Goal: Task Accomplishment & Management: Manage account settings

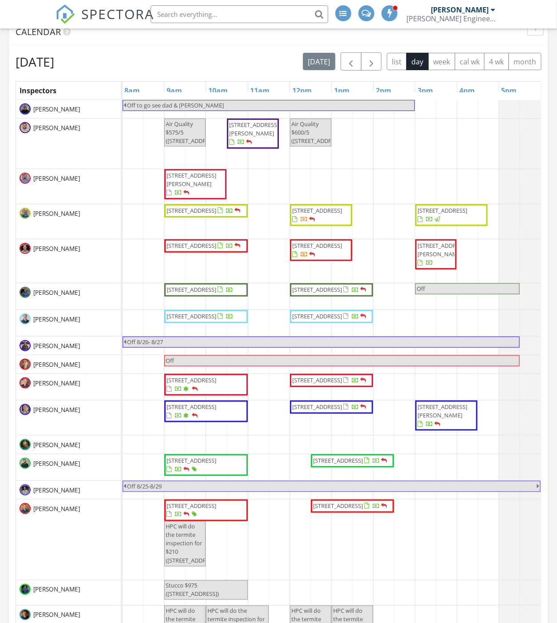
scroll to position [890, 573]
drag, startPoint x: 258, startPoint y: 211, endPoint x: 321, endPoint y: 210, distance: 62.6
drag, startPoint x: 414, startPoint y: 420, endPoint x: 436, endPoint y: 417, distance: 21.9
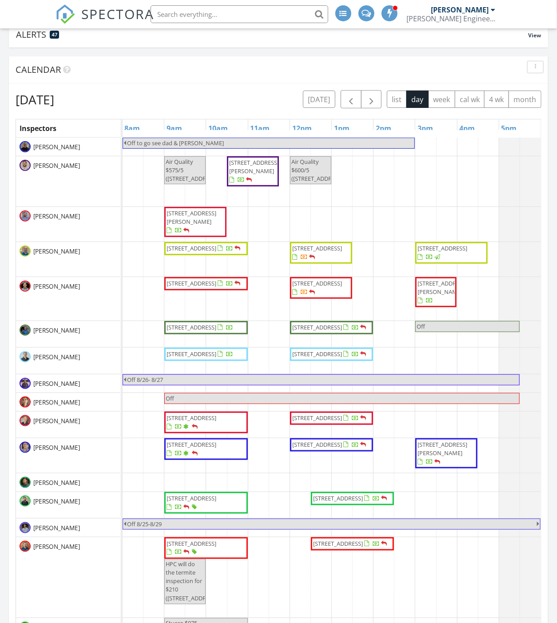
scroll to position [82, 0]
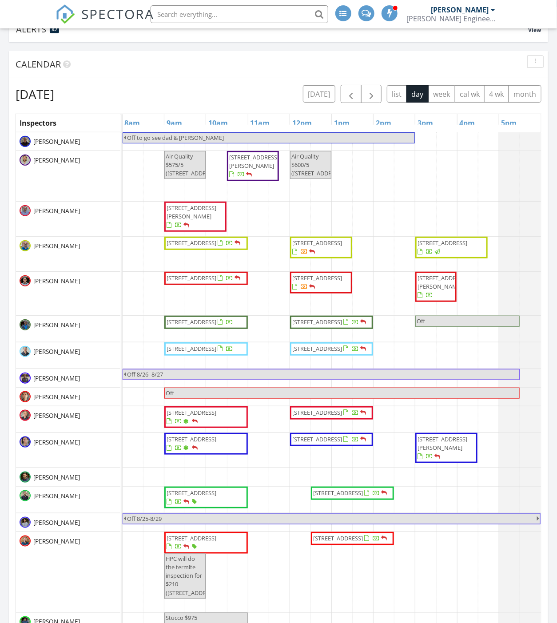
drag, startPoint x: 236, startPoint y: 495, endPoint x: 231, endPoint y: 497, distance: 5.0
click at [411, 400] on div "Off to go see dad & sandy Air Quality $575/5 (608 W Main St, Houston) 10802 Jay…" at bounding box center [332, 514] width 418 height 765
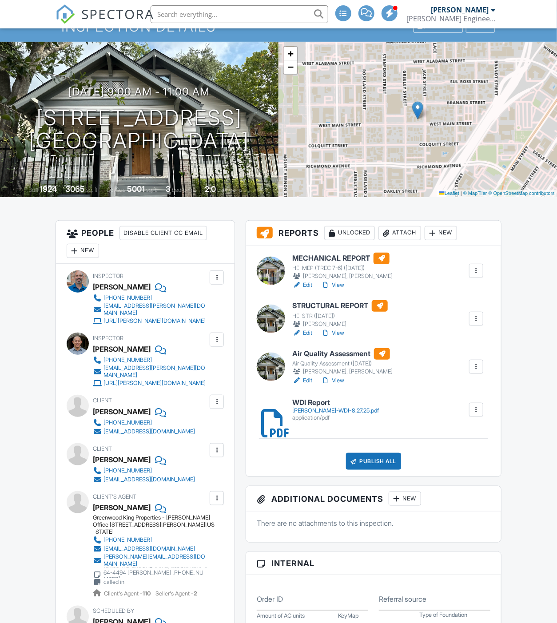
click at [321, 411] on div "Cole-WDI-8.27.25.pdf" at bounding box center [335, 410] width 87 height 7
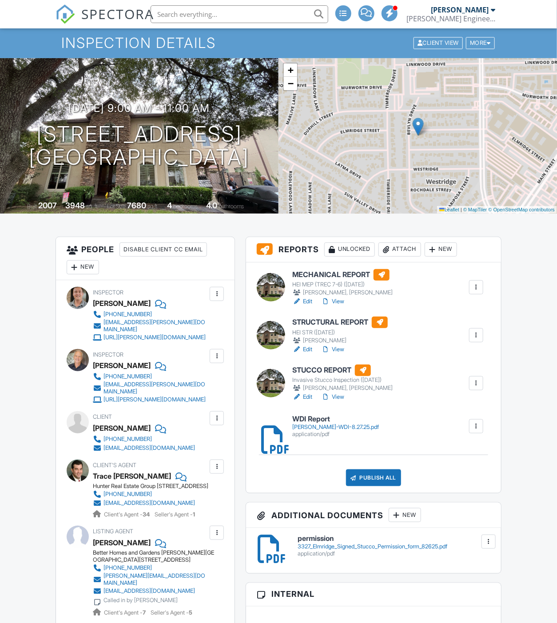
click at [472, 380] on div at bounding box center [475, 383] width 9 height 9
click at [442, 425] on link "Assign Inspectors" at bounding box center [447, 425] width 66 height 10
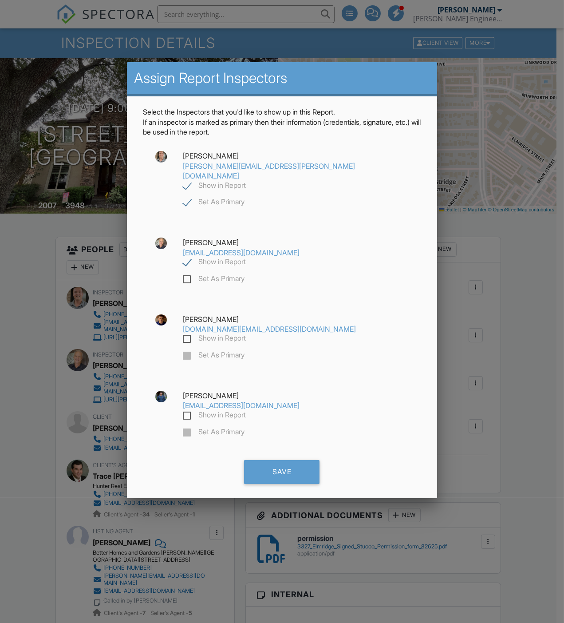
click at [246, 181] on label "Show in Report" at bounding box center [214, 186] width 63 height 11
checkbox input "false"
checkbox input "true"
click at [191, 257] on label "Show in Report" at bounding box center [214, 262] width 63 height 11
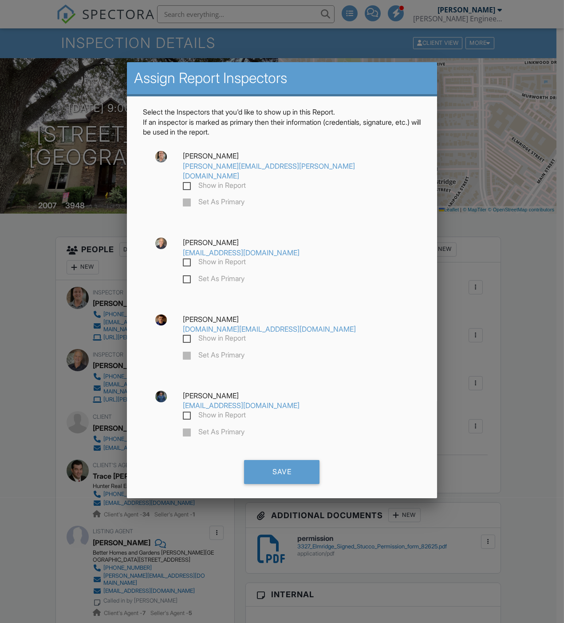
checkbox input "false"
click at [246, 411] on label "Show in Report" at bounding box center [214, 416] width 63 height 11
checkbox input "true"
click at [245, 428] on label "Set As Primary" at bounding box center [214, 433] width 62 height 11
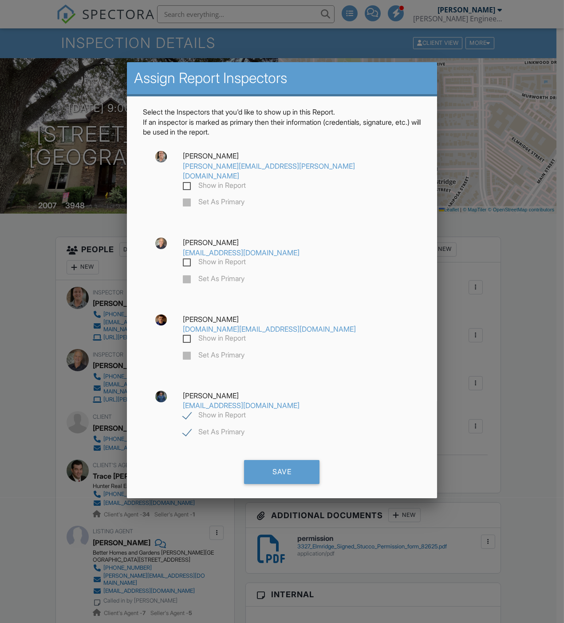
checkbox input "true"
click at [276, 460] on div "Save" at bounding box center [281, 472] width 75 height 24
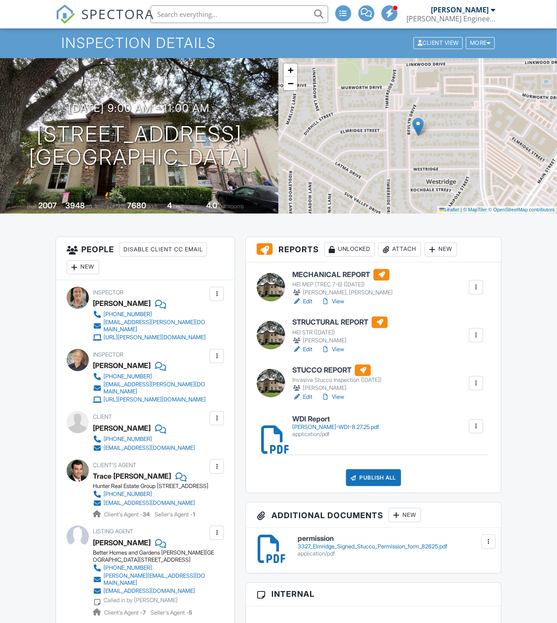
click at [477, 283] on div at bounding box center [475, 287] width 9 height 9
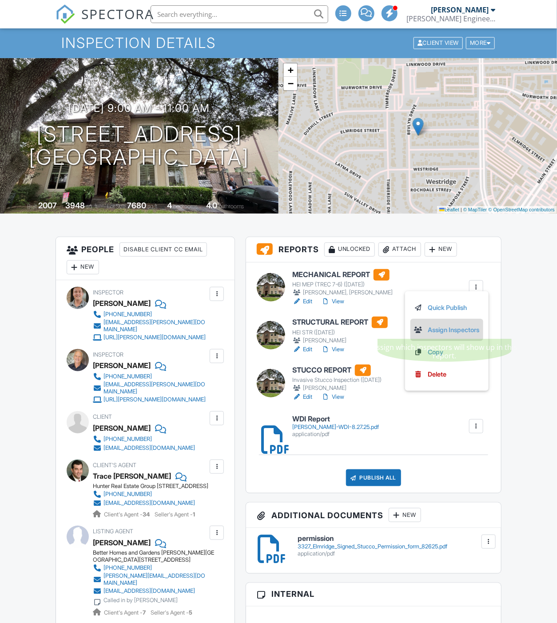
click at [441, 326] on link "Assign Inspectors" at bounding box center [447, 330] width 66 height 10
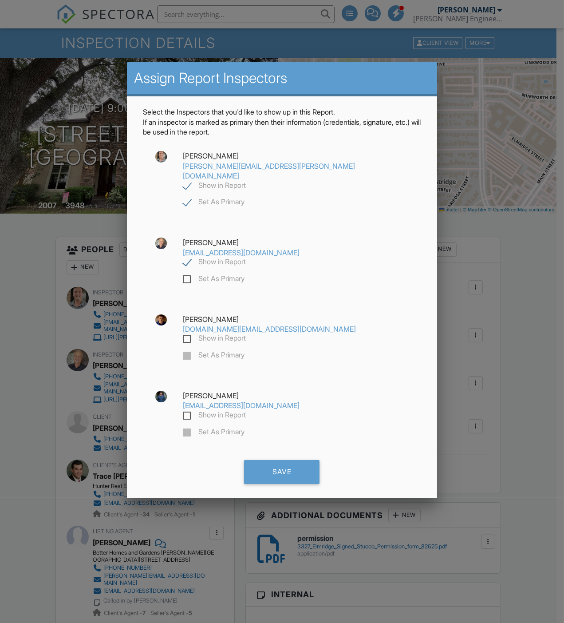
click at [246, 181] on label "Show in Report" at bounding box center [214, 186] width 63 height 11
checkbox input "false"
checkbox input "true"
click at [298, 460] on div "Save" at bounding box center [281, 472] width 75 height 24
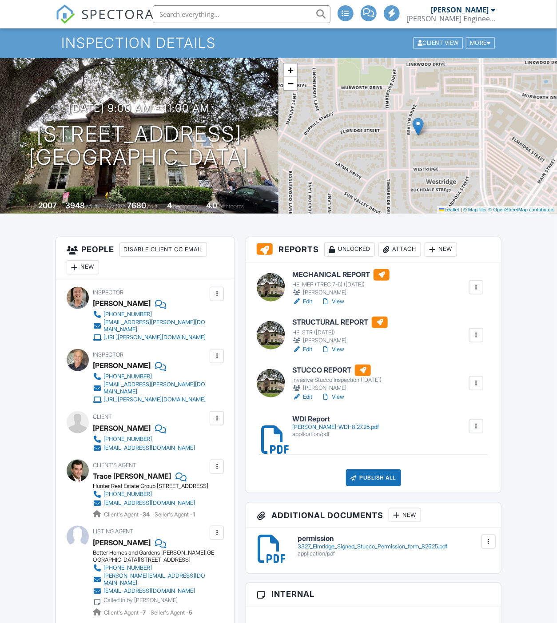
click at [307, 349] on link "Edit" at bounding box center [302, 349] width 20 height 9
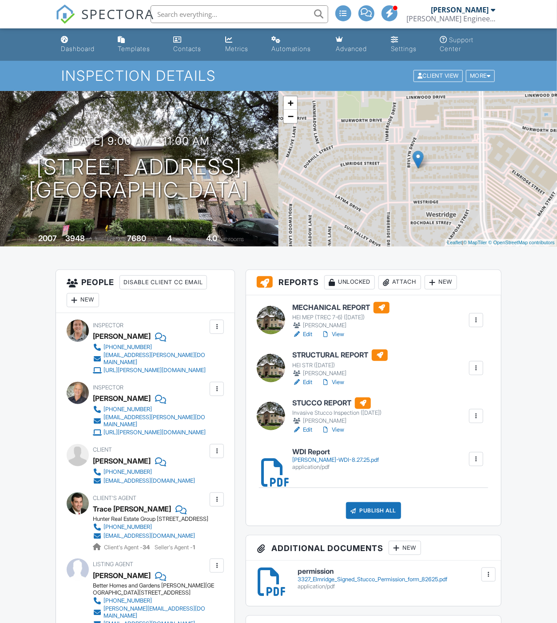
click at [471, 367] on div at bounding box center [476, 368] width 14 height 14
click at [455, 390] on link "Quick Publish" at bounding box center [447, 388] width 66 height 10
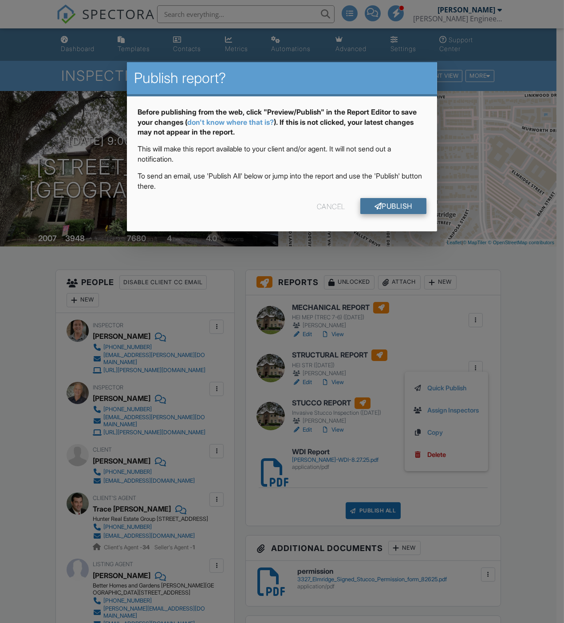
click at [379, 202] on link "Publish" at bounding box center [393, 206] width 66 height 16
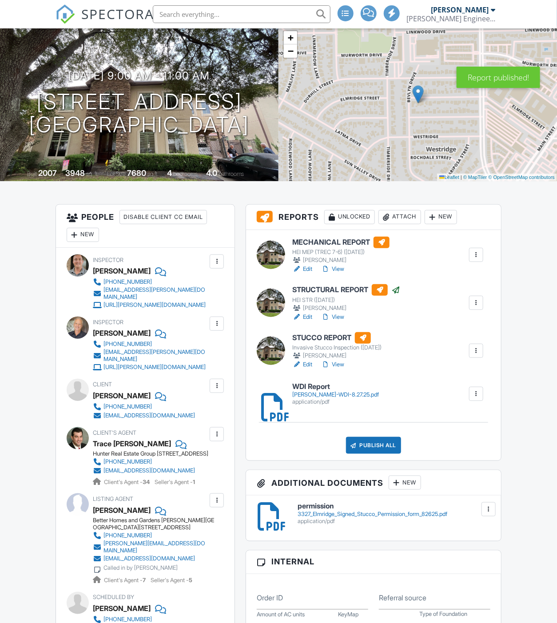
scroll to position [65, 0]
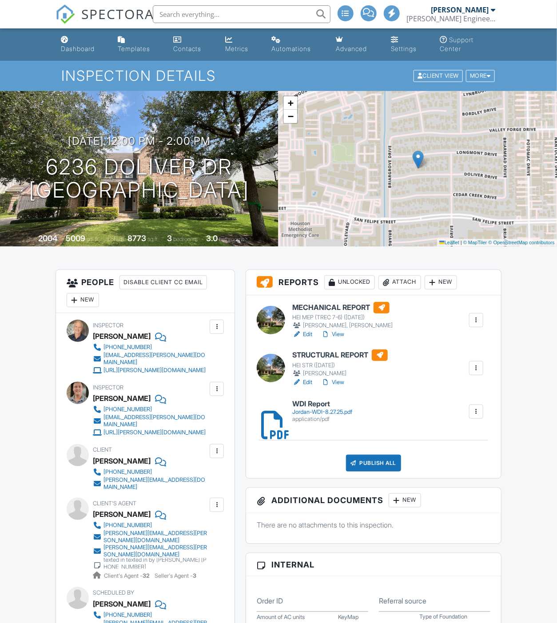
click at [171, 6] on input "text" at bounding box center [242, 14] width 178 height 18
click at [175, 2] on li at bounding box center [239, 14] width 190 height 28
drag, startPoint x: 176, startPoint y: 3, endPoint x: 179, endPoint y: 7, distance: 5.2
click at [179, 6] on li at bounding box center [237, 14] width 190 height 28
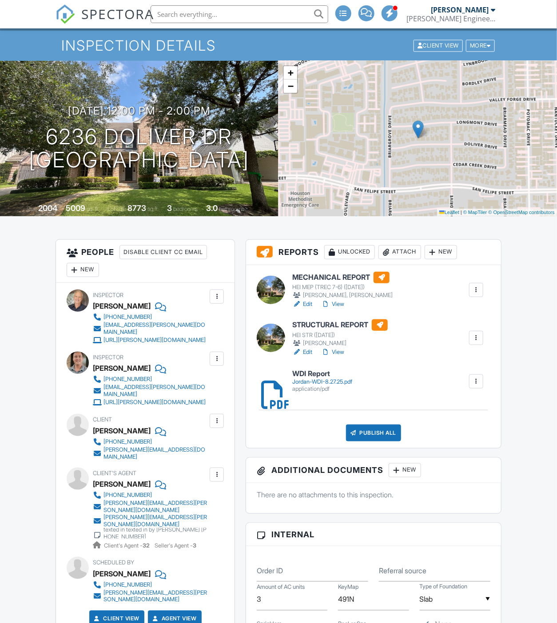
scroll to position [33, 0]
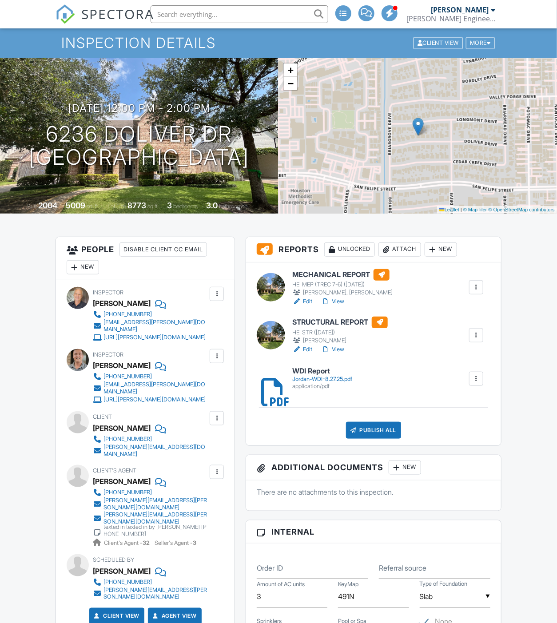
click at [304, 375] on link "WDI Report Jordan-WDI-8.27.25.pdf application/pdf" at bounding box center [322, 378] width 60 height 23
click at [305, 345] on link "Edit" at bounding box center [302, 349] width 20 height 9
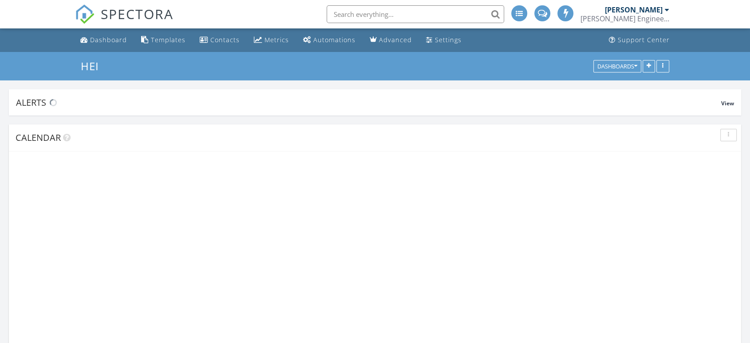
scroll to position [890, 765]
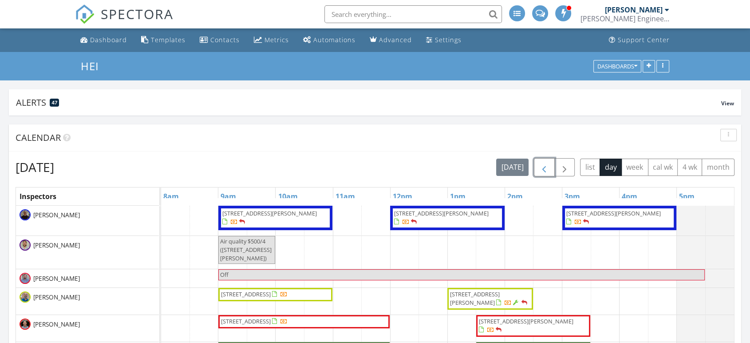
drag, startPoint x: 549, startPoint y: 167, endPoint x: 541, endPoint y: 166, distance: 7.7
click at [548, 167] on span "button" at bounding box center [544, 167] width 11 height 11
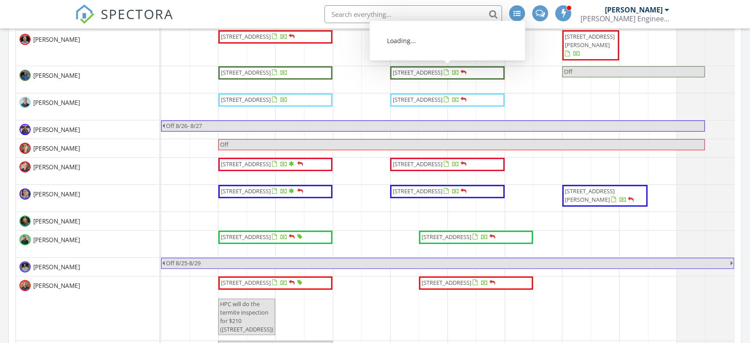
scroll to position [296, 0]
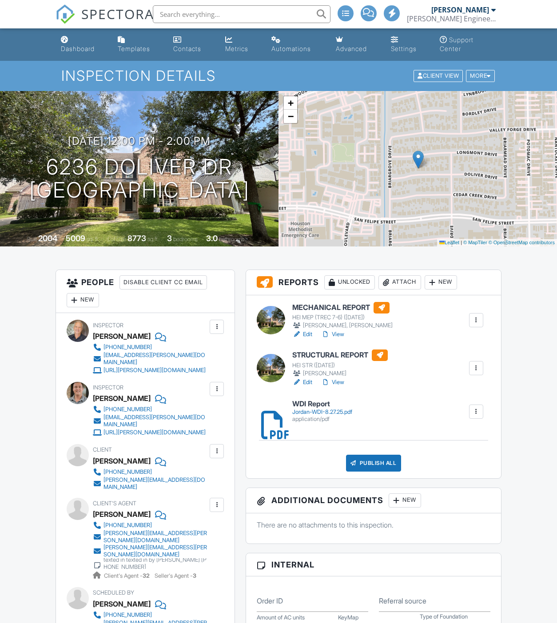
click at [476, 369] on div at bounding box center [475, 368] width 9 height 9
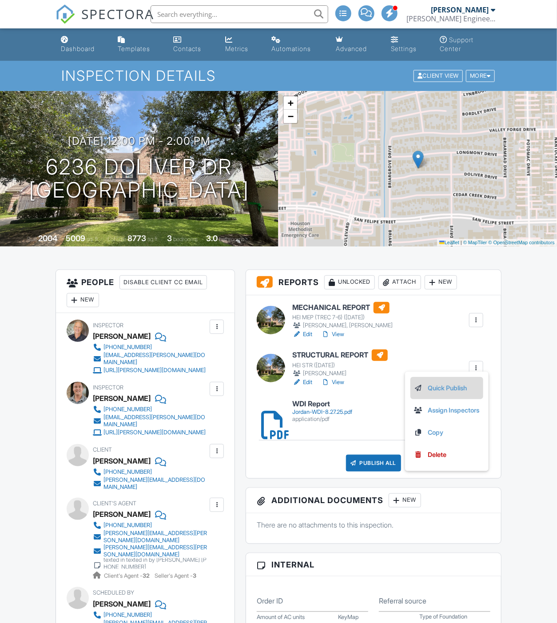
click at [443, 386] on link "Quick Publish" at bounding box center [447, 388] width 66 height 10
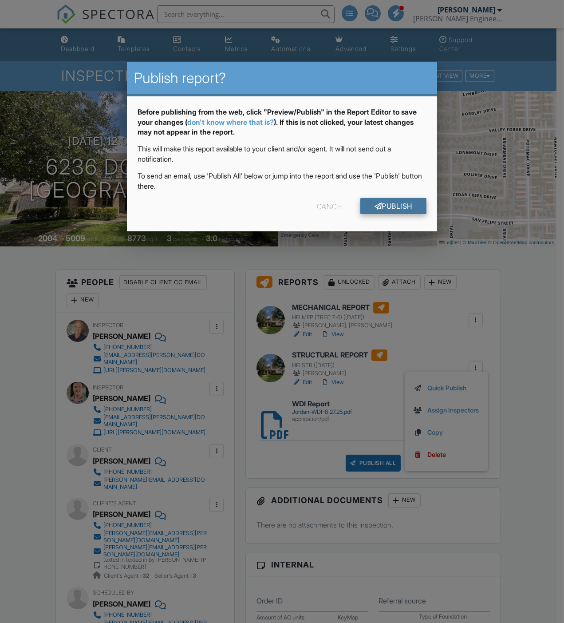
click at [378, 202] on link "Publish" at bounding box center [393, 206] width 66 height 16
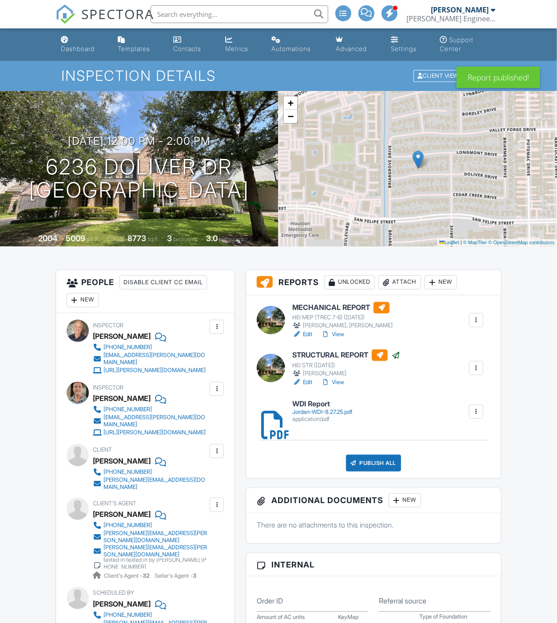
click at [476, 322] on div at bounding box center [475, 320] width 9 height 9
click at [443, 359] on link "Assign Inspectors" at bounding box center [447, 363] width 66 height 10
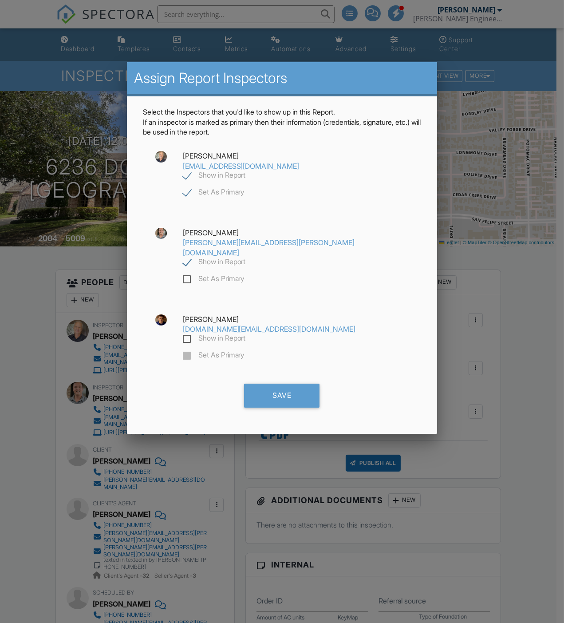
click at [246, 257] on label "Show in Report" at bounding box center [214, 262] width 63 height 11
checkbox input "false"
click at [289, 384] on div "Save" at bounding box center [281, 396] width 75 height 24
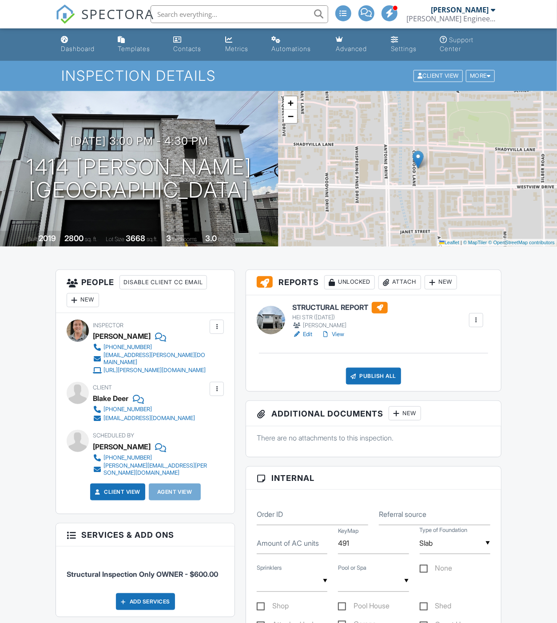
click at [305, 333] on link "Edit" at bounding box center [302, 334] width 20 height 9
click at [478, 319] on div at bounding box center [475, 320] width 9 height 9
click at [431, 338] on link "Quick Publish" at bounding box center [447, 341] width 66 height 10
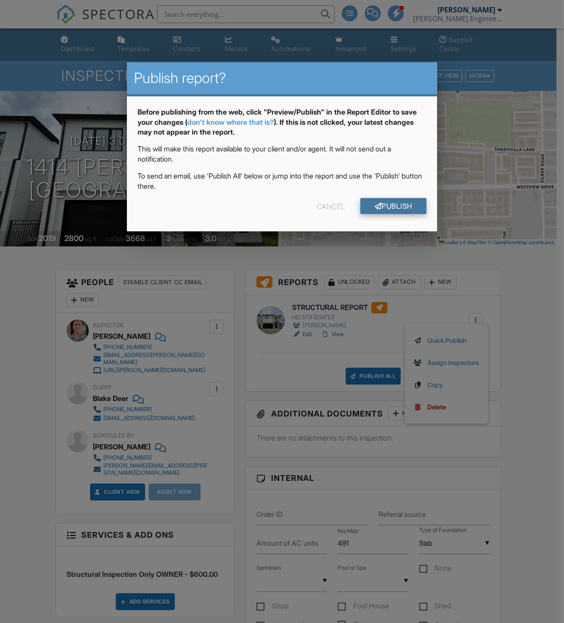
click at [397, 201] on link "Publish" at bounding box center [393, 206] width 66 height 16
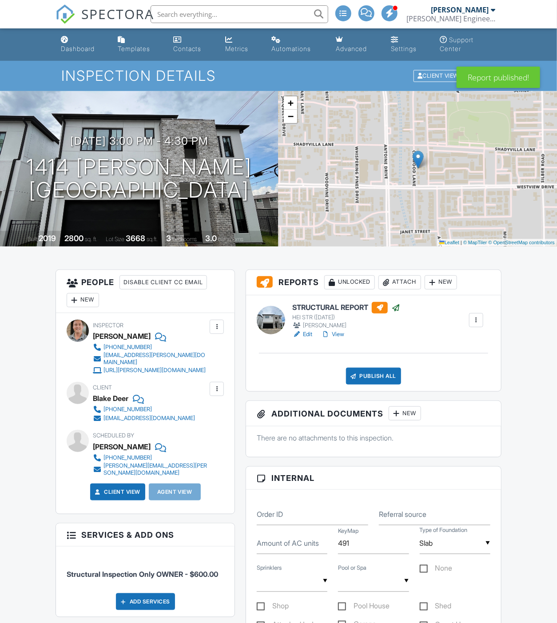
click at [372, 377] on div "Publish All" at bounding box center [373, 376] width 55 height 17
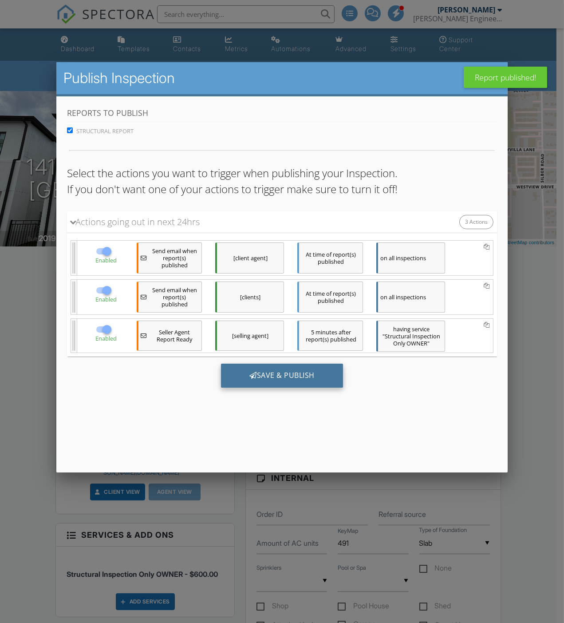
click at [281, 375] on div "Save & Publish" at bounding box center [282, 376] width 122 height 24
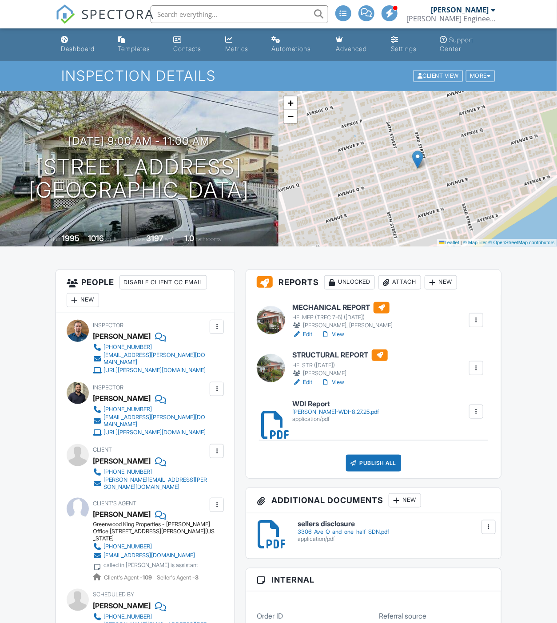
click at [477, 320] on div at bounding box center [475, 320] width 9 height 9
click at [432, 360] on link "Assign Inspectors" at bounding box center [447, 363] width 66 height 10
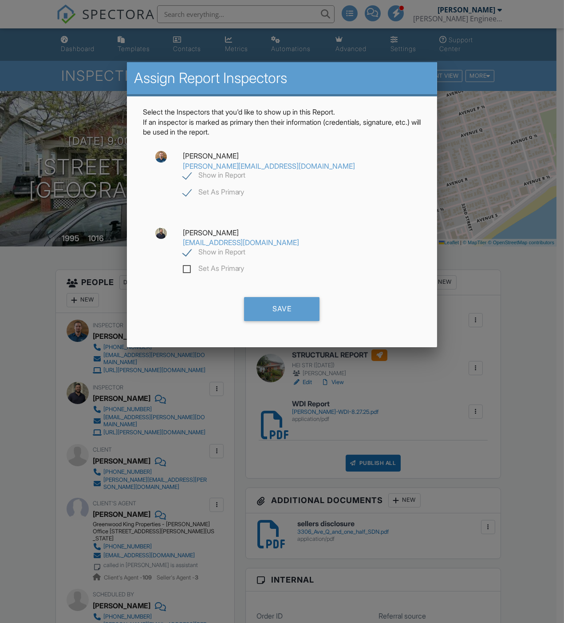
click at [246, 248] on label "Show in Report" at bounding box center [214, 253] width 63 height 11
checkbox input "false"
click at [270, 297] on div "Save" at bounding box center [281, 309] width 75 height 24
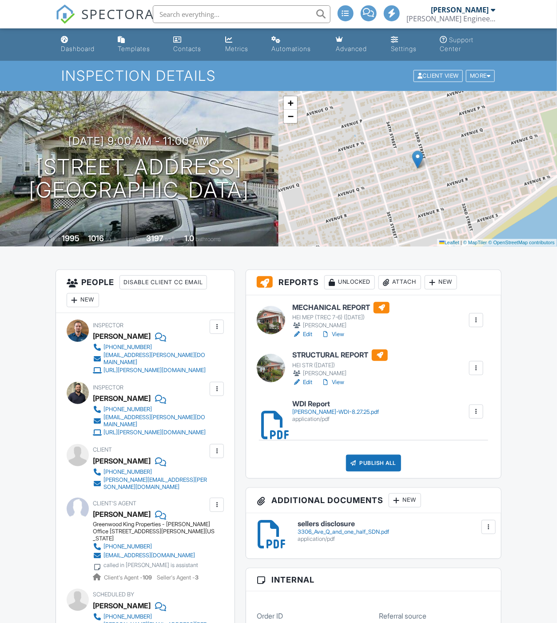
click at [337, 380] on link "View" at bounding box center [332, 382] width 23 height 9
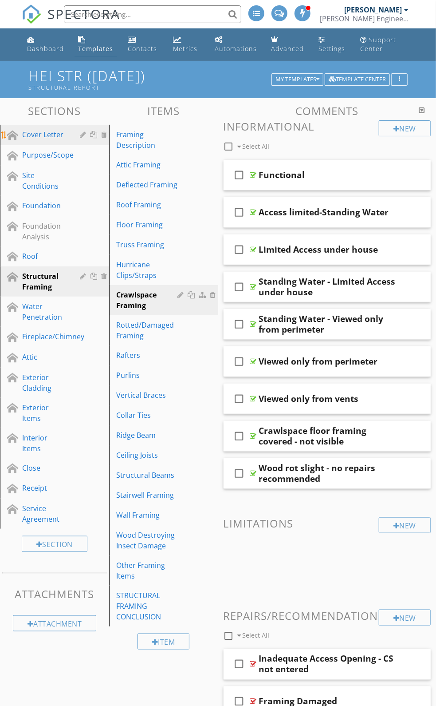
click at [53, 145] on link "Cover Letter" at bounding box center [56, 135] width 107 height 20
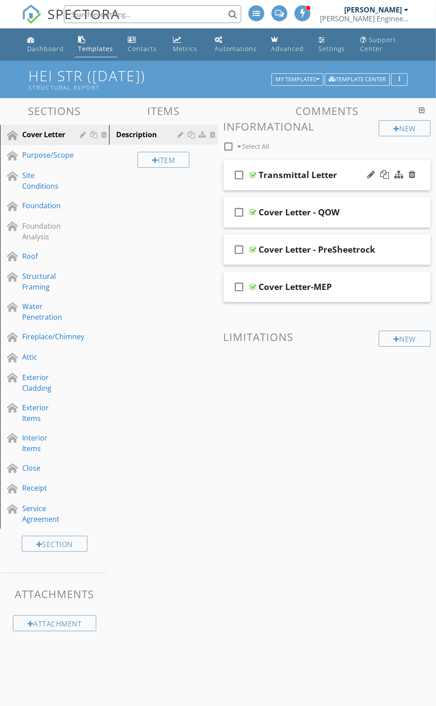
click at [255, 178] on div at bounding box center [253, 174] width 7 height 7
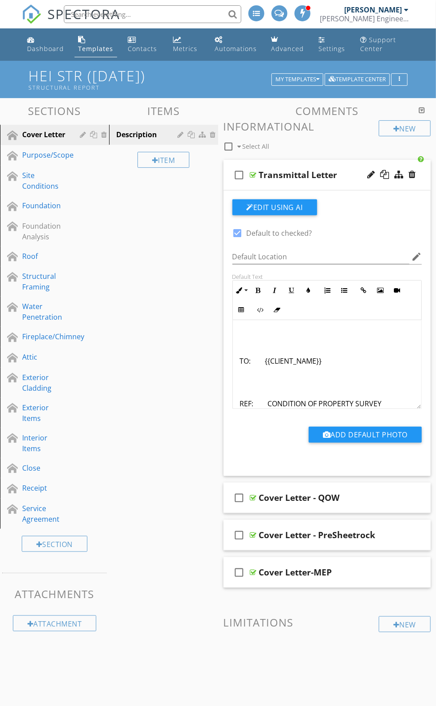
scroll to position [280, 0]
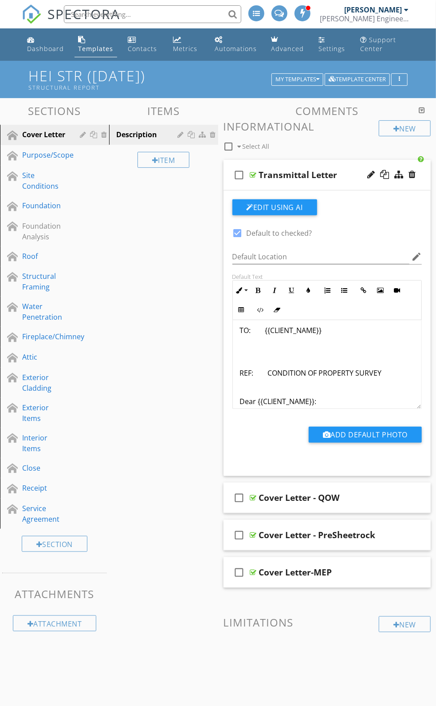
click at [313, 360] on div "{{INSPECTION_DATE}} TO: {{CLIENT_NAME}} REF: CONDITION OF PROPERTY SURVEY Dear …" at bounding box center [327, 386] width 189 height 693
click at [300, 352] on p at bounding box center [327, 346] width 175 height 11
click at [296, 355] on p at bounding box center [327, 349] width 175 height 11
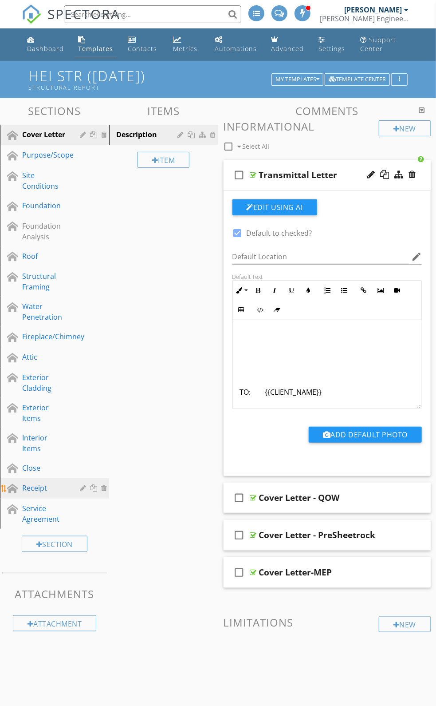
click at [27, 493] on div "Receipt" at bounding box center [44, 488] width 45 height 11
type textarea "<p><img style="margin: 5px auto 5px 0px; width: 831px; text-align: left; vertic…"
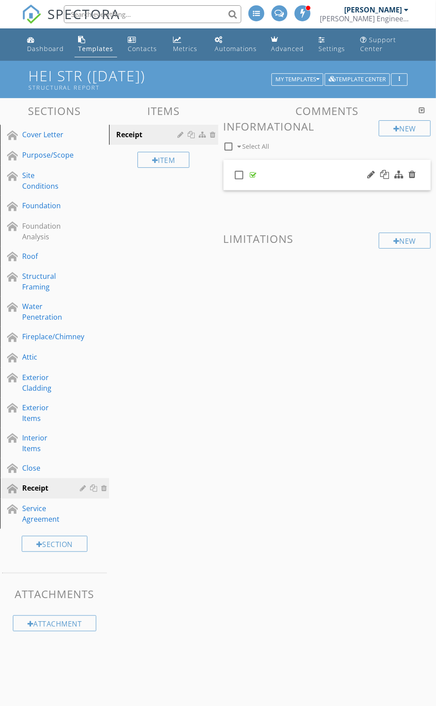
click at [254, 178] on div at bounding box center [253, 174] width 7 height 7
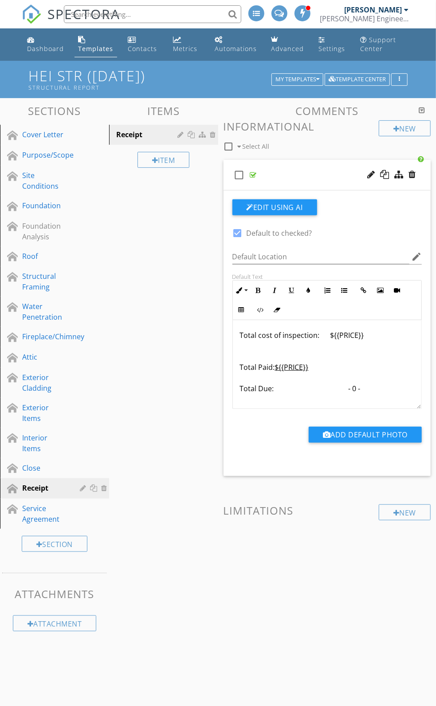
scroll to position [263, 0]
click at [245, 355] on p "Total cost of inspection: ${{PRICE}} Total Paid: ${{PRICE}} Total Due: - 0 -" at bounding box center [327, 365] width 175 height 75
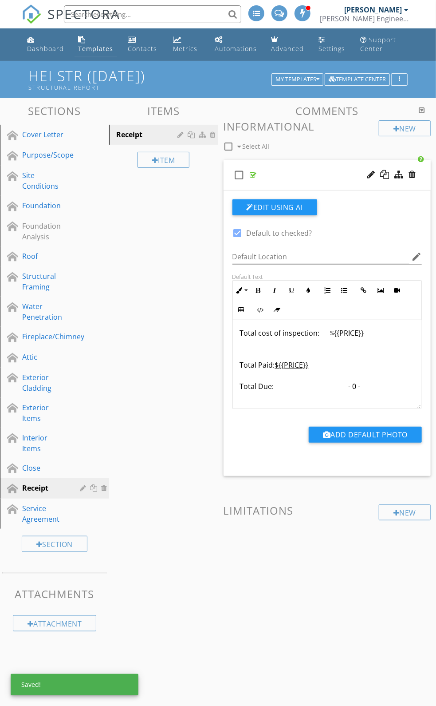
click at [335, 402] on p "Total cost of inspection: ${{PRICE}} Total Paid: ${{PRICE}} Total Due: - 0 -" at bounding box center [327, 365] width 175 height 75
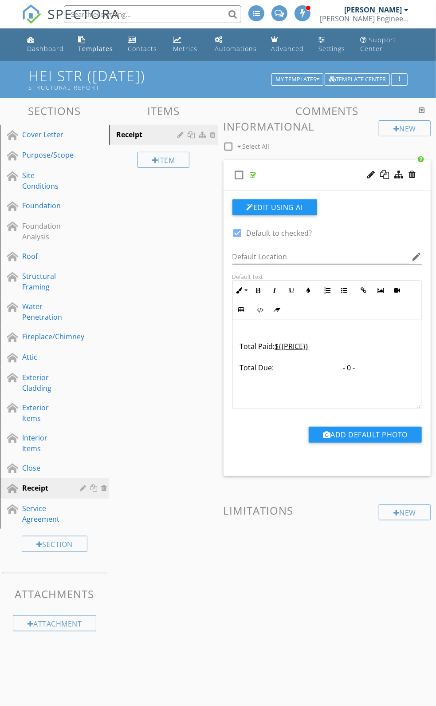
scroll to position [291, 0]
click at [59, 140] on div "Cover Letter" at bounding box center [44, 134] width 45 height 11
type textarea "<p><br></p><p><img src="https://cdn.spectora.com/editor_assets/images/000/073/6…"
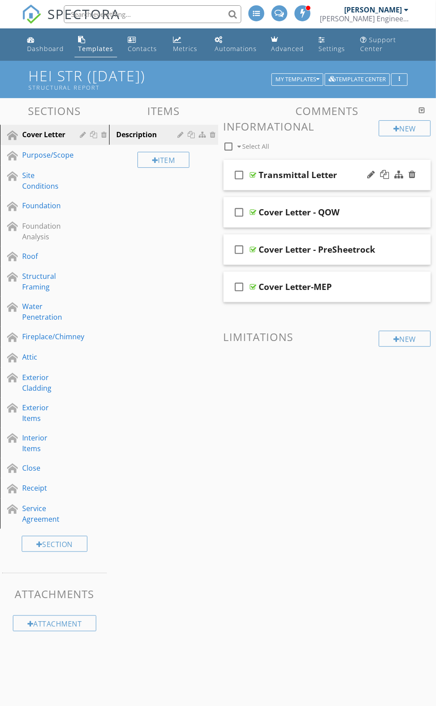
click at [257, 184] on div "check_box_outline_blank Transmittal Letter" at bounding box center [328, 175] width 208 height 31
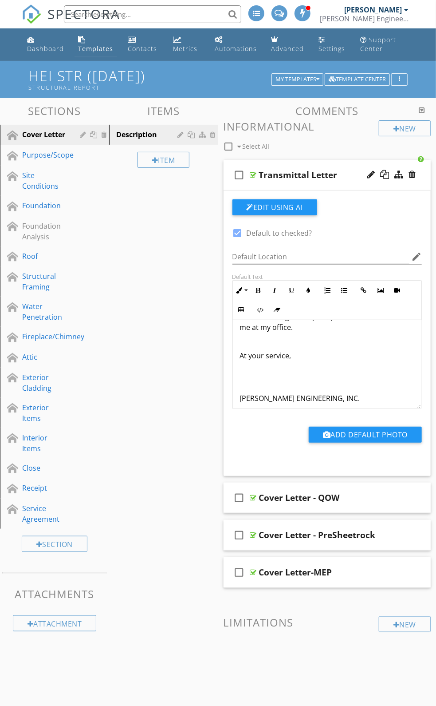
scroll to position [636, 0]
click at [339, 364] on div "{{INSPECTION_DATE}} TO: {{CLIENT_NAME}} REF: CONDITION OF PROPERTY SURVEY Dear …" at bounding box center [327, 51] width 189 height 735
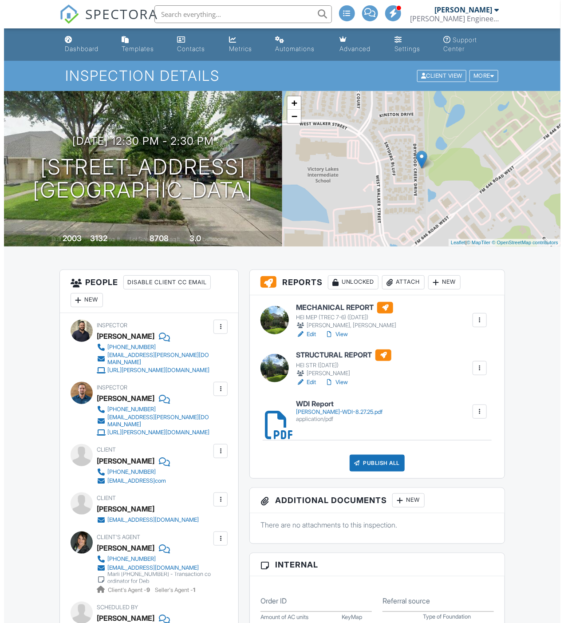
scroll to position [65, 0]
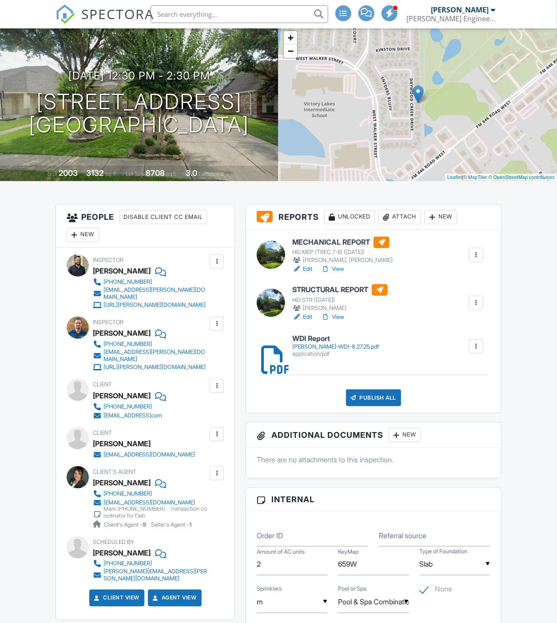
click at [303, 347] on div "Johnson-Gordon-WDI-8.27.25.pdf" at bounding box center [335, 346] width 87 height 7
click at [476, 255] on div at bounding box center [475, 254] width 9 height 9
click at [441, 296] on link "Assign Inspectors" at bounding box center [447, 298] width 66 height 10
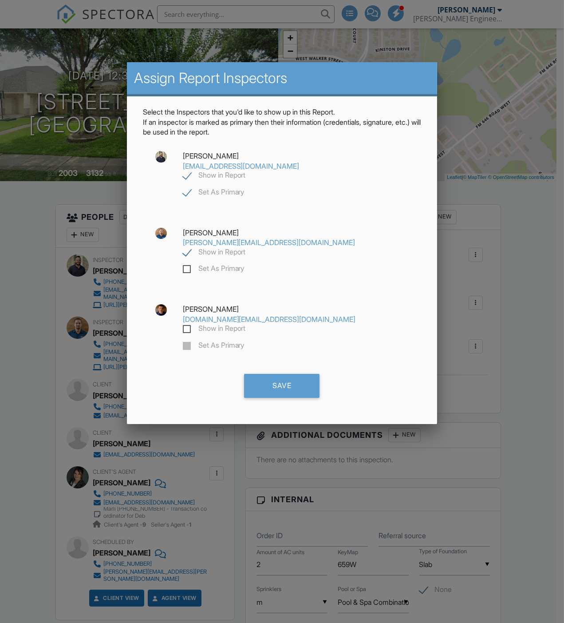
click at [246, 171] on label "Show in Report" at bounding box center [214, 176] width 63 height 11
checkbox input "false"
checkbox input "true"
click at [279, 374] on div "Save" at bounding box center [281, 386] width 75 height 24
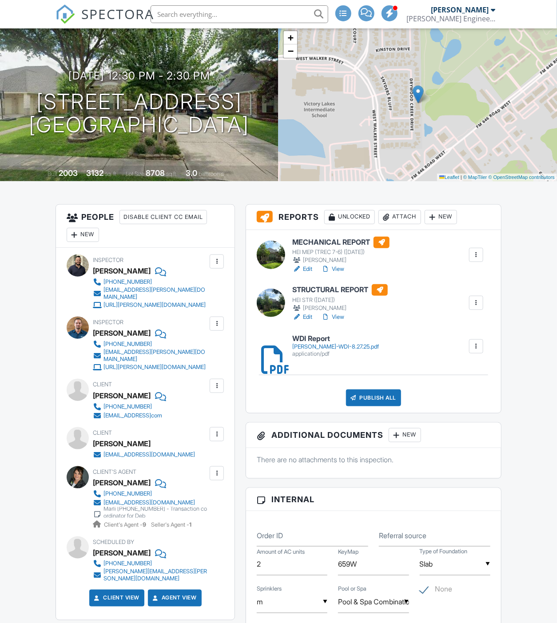
click at [307, 316] on link "Edit" at bounding box center [302, 317] width 20 height 9
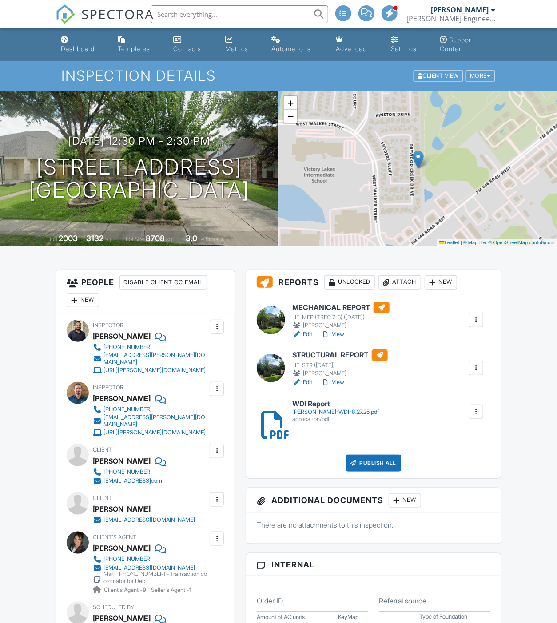
click at [335, 383] on link "View" at bounding box center [332, 382] width 23 height 9
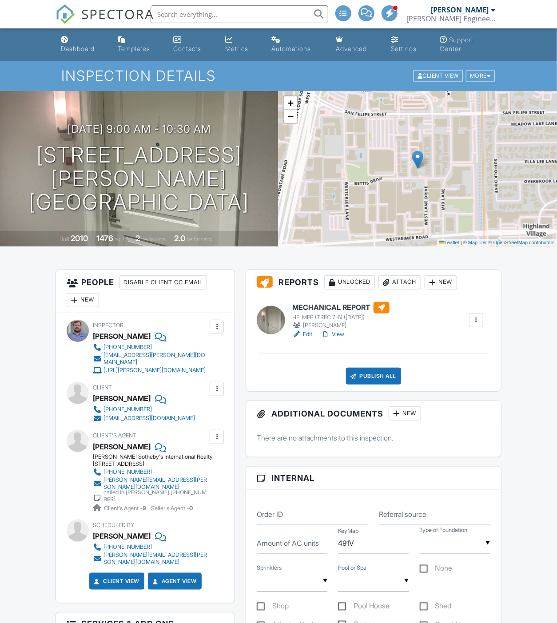
click at [309, 337] on link "Edit" at bounding box center [302, 334] width 20 height 9
click at [376, 373] on div "Publish All" at bounding box center [373, 376] width 55 height 17
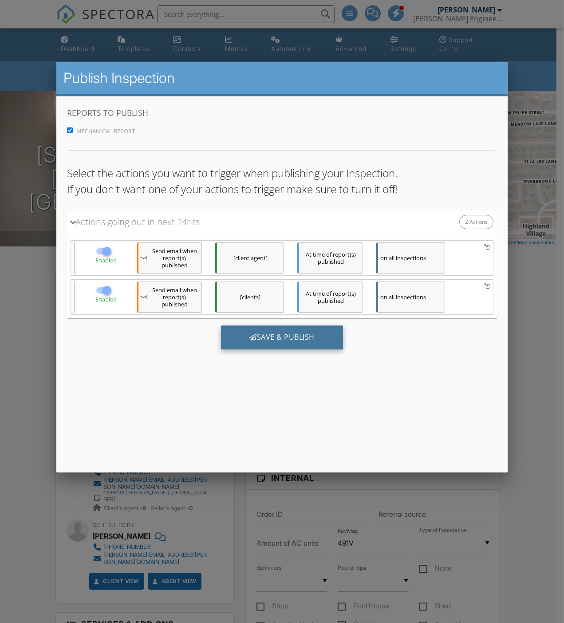
click at [273, 337] on div "Save & Publish" at bounding box center [282, 337] width 122 height 24
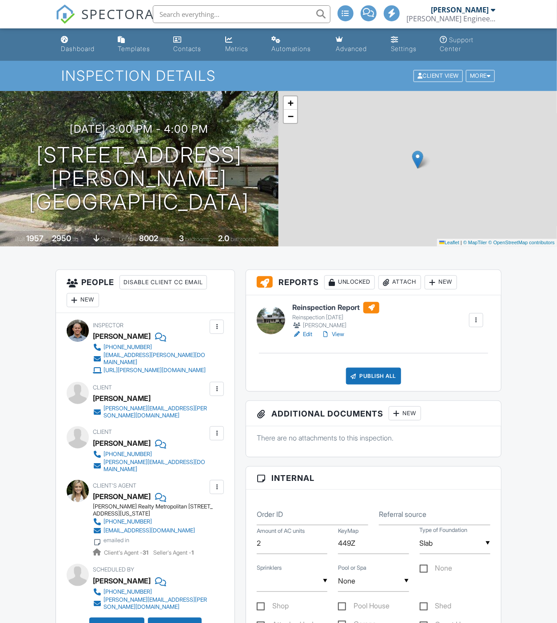
click at [342, 335] on link "View" at bounding box center [332, 334] width 23 height 9
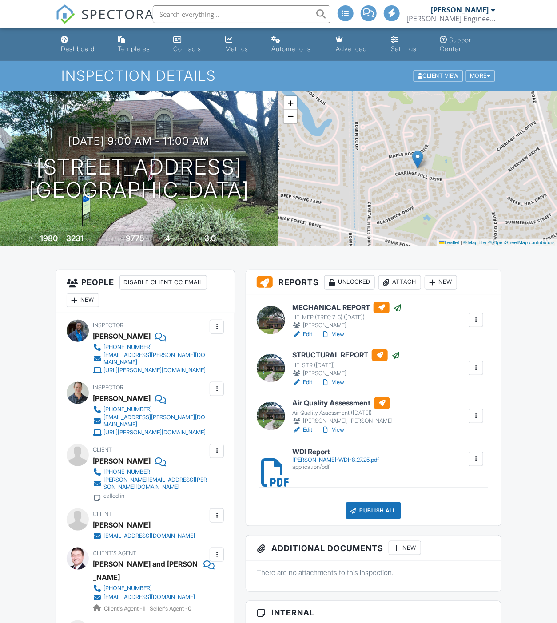
click at [340, 334] on link "View" at bounding box center [332, 334] width 23 height 9
click at [369, 504] on div "Publish All" at bounding box center [373, 510] width 55 height 17
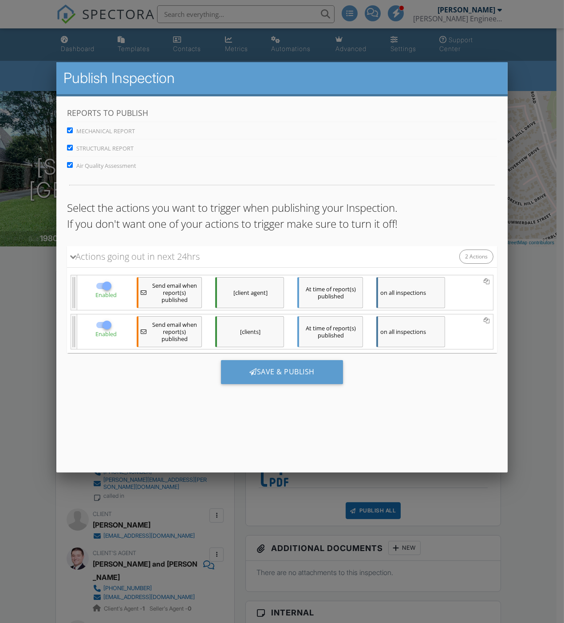
click at [70, 162] on input "Air Quality Assessment" at bounding box center [70, 165] width 6 height 6
checkbox input "false"
click at [272, 367] on div "Save & Publish" at bounding box center [282, 372] width 122 height 24
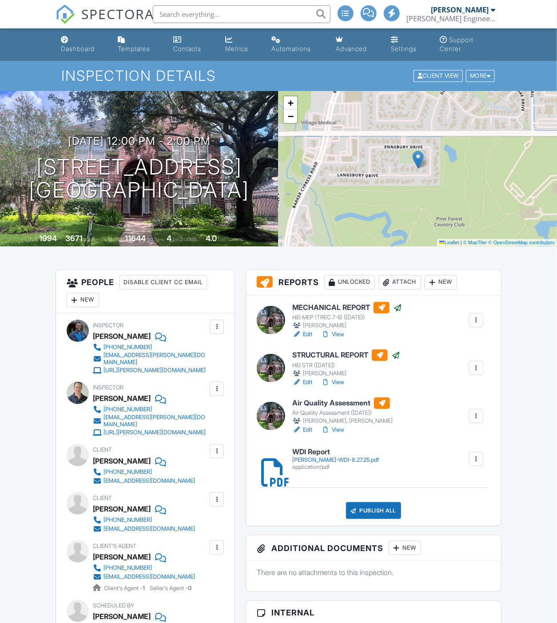
click at [342, 332] on link "View" at bounding box center [332, 334] width 23 height 9
click at [292, 456] on div "[PERSON_NAME]-WDI-8.27.25.pdf" at bounding box center [335, 459] width 87 height 7
click at [357, 509] on div at bounding box center [353, 510] width 9 height 9
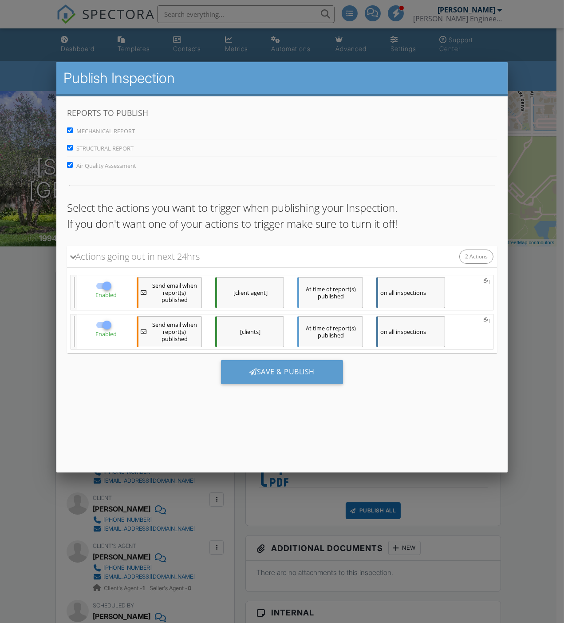
click at [71, 166] on input "Air Quality Assessment" at bounding box center [70, 165] width 6 height 6
checkbox input "false"
click at [273, 374] on div "Save & Publish" at bounding box center [282, 372] width 122 height 24
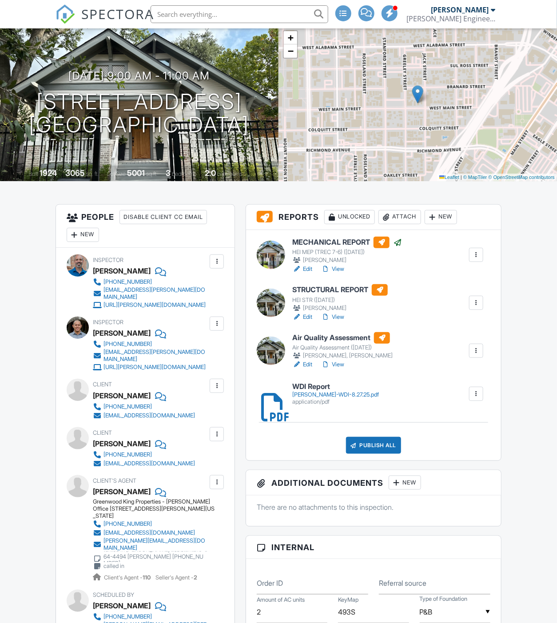
click at [340, 269] on link "View" at bounding box center [332, 269] width 23 height 9
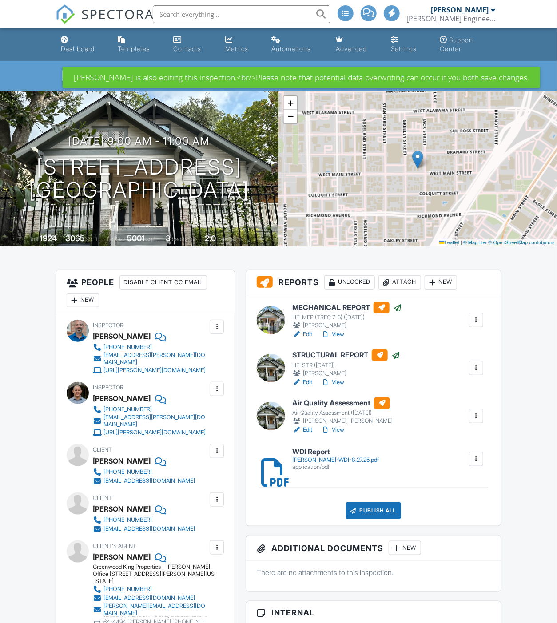
click at [335, 381] on link "View" at bounding box center [332, 382] width 23 height 9
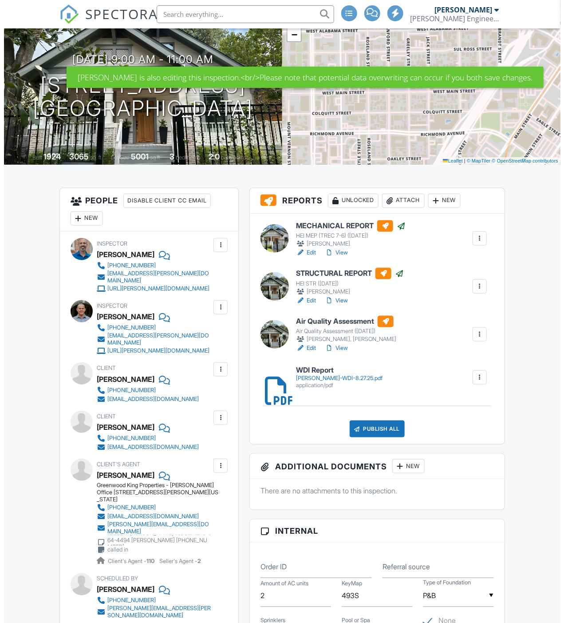
scroll to position [82, 0]
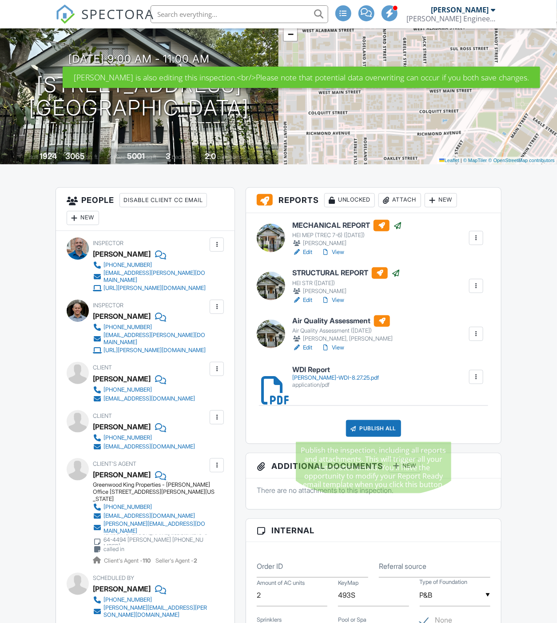
click at [379, 425] on div "Publish All" at bounding box center [373, 428] width 55 height 17
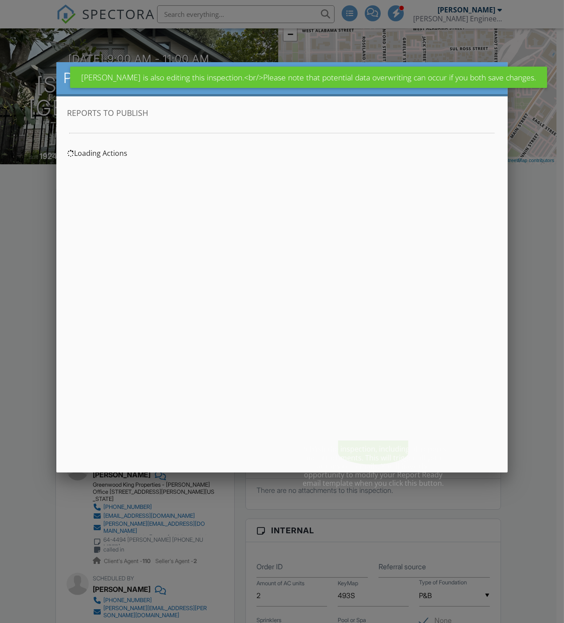
scroll to position [0, 0]
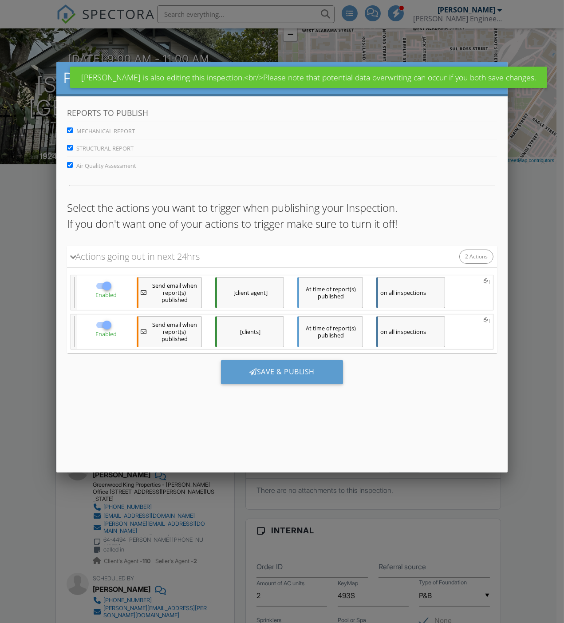
click at [70, 165] on input "Air Quality Assessment" at bounding box center [70, 165] width 6 height 6
checkbox input "false"
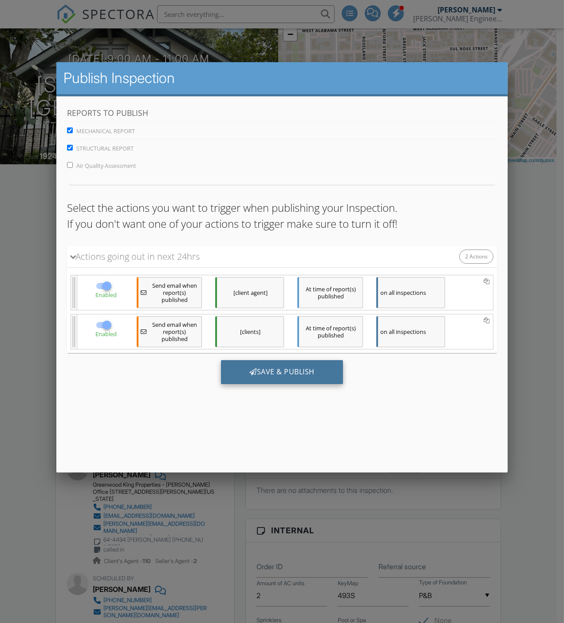
click at [284, 370] on div "Save & Publish" at bounding box center [282, 372] width 122 height 24
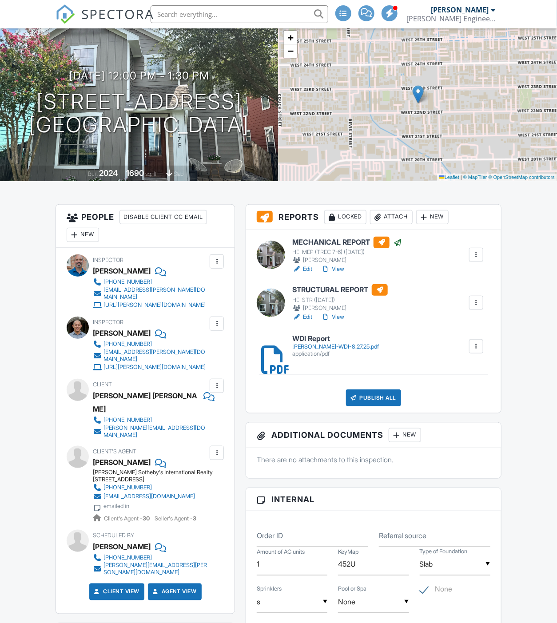
click at [344, 265] on link "View" at bounding box center [332, 269] width 23 height 9
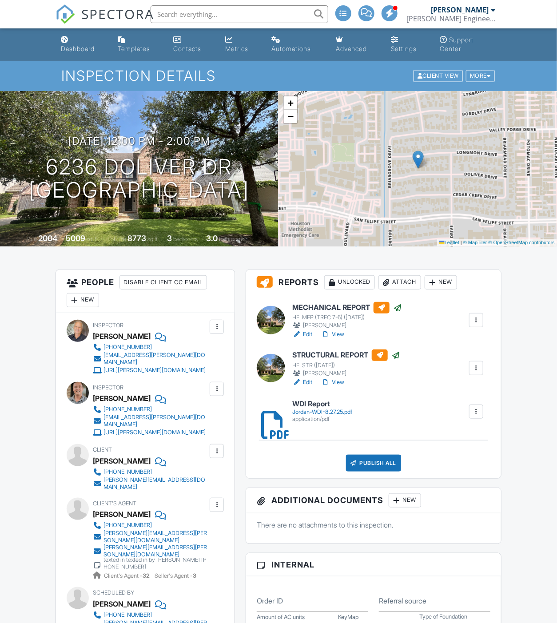
click at [337, 331] on link "View" at bounding box center [332, 334] width 23 height 9
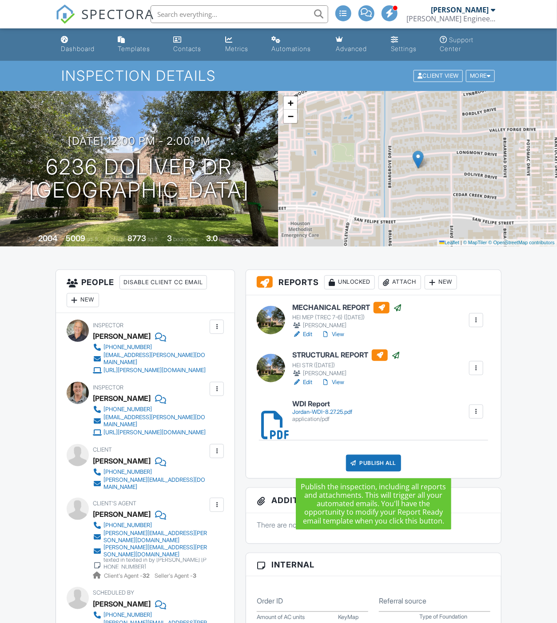
click at [382, 463] on div "Publish All" at bounding box center [373, 463] width 55 height 17
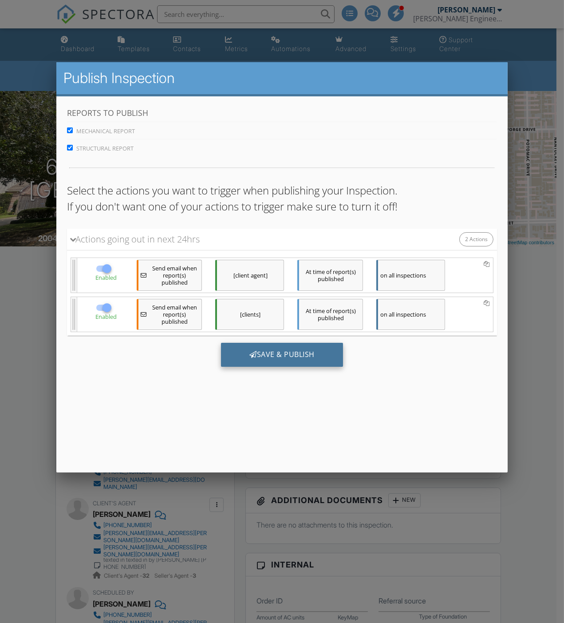
click at [283, 352] on div "Save & Publish" at bounding box center [282, 355] width 122 height 24
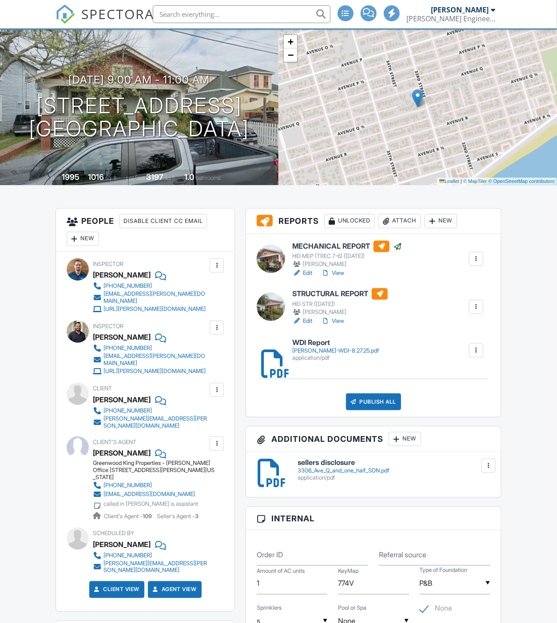
scroll to position [65, 0]
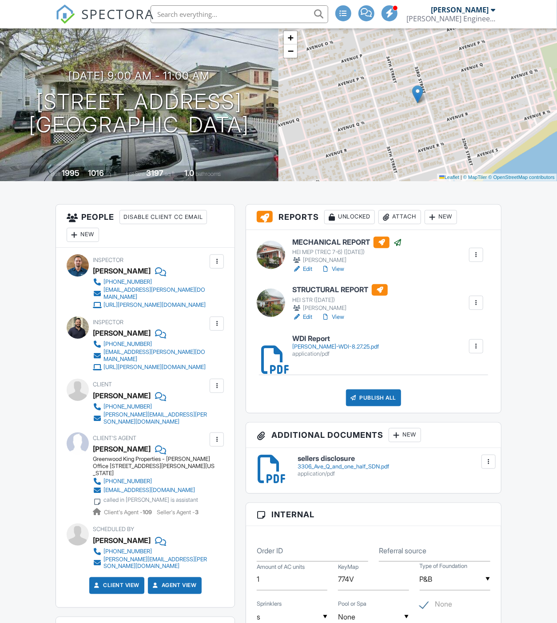
click at [339, 266] on link "View" at bounding box center [332, 269] width 23 height 9
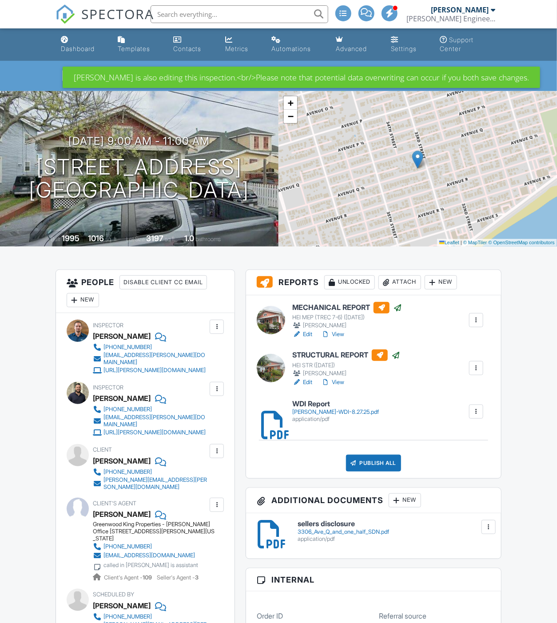
click at [339, 380] on link "View" at bounding box center [332, 382] width 23 height 9
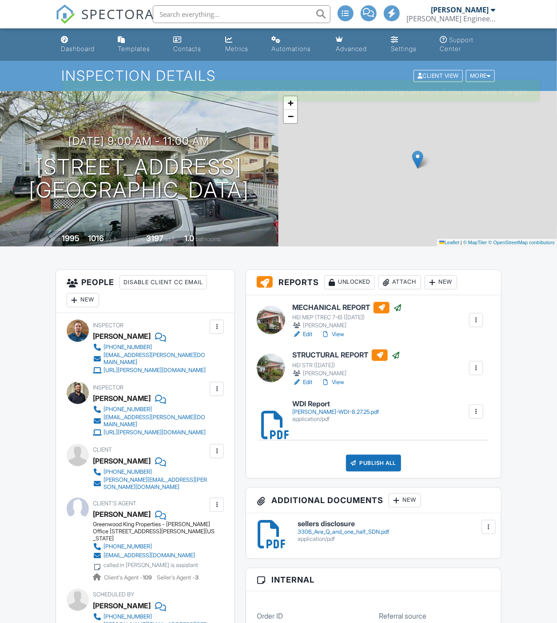
click at [372, 461] on div "Publish All" at bounding box center [373, 463] width 55 height 17
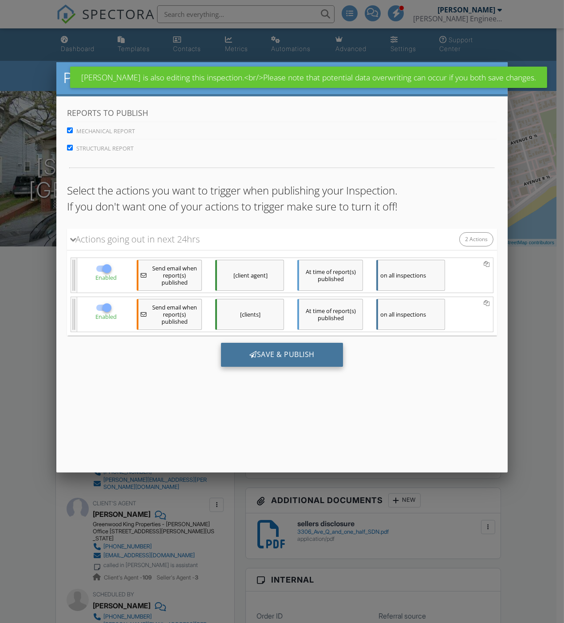
click at [289, 349] on div "Save & Publish" at bounding box center [282, 355] width 122 height 24
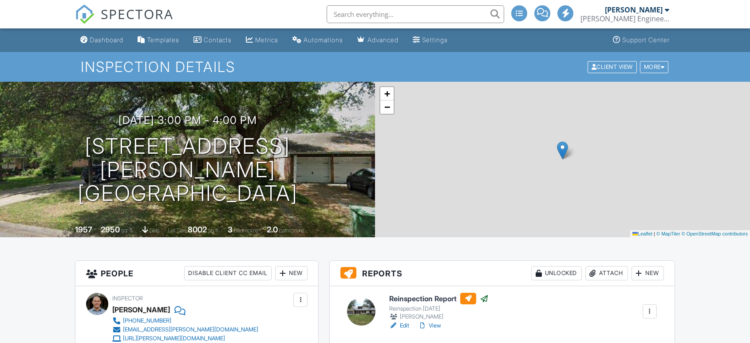
scroll to position [131, 0]
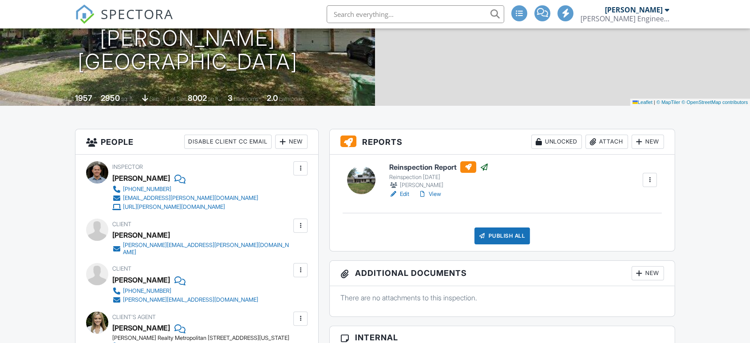
click at [438, 194] on link "View" at bounding box center [429, 194] width 23 height 9
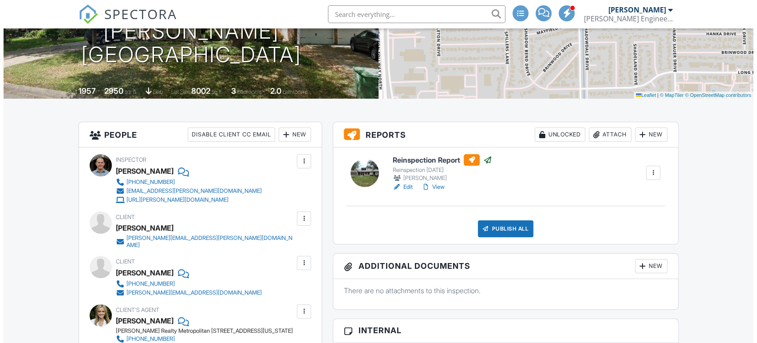
scroll to position [148, 0]
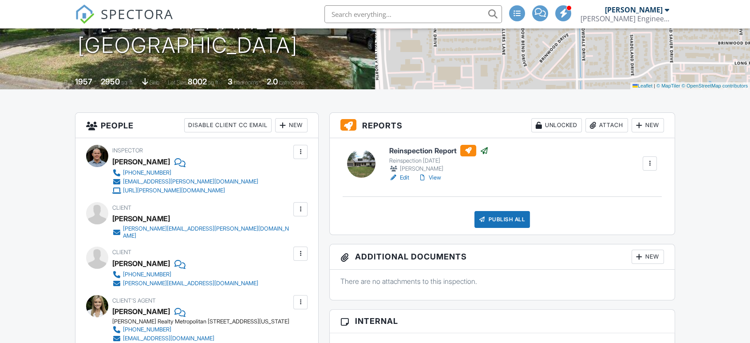
click at [496, 218] on div "Publish All" at bounding box center [502, 219] width 55 height 17
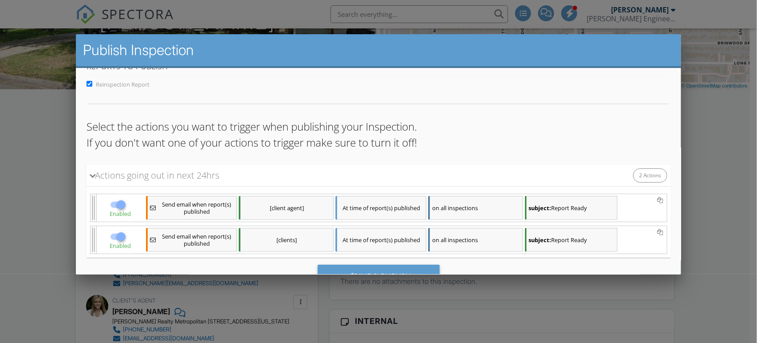
scroll to position [57, 0]
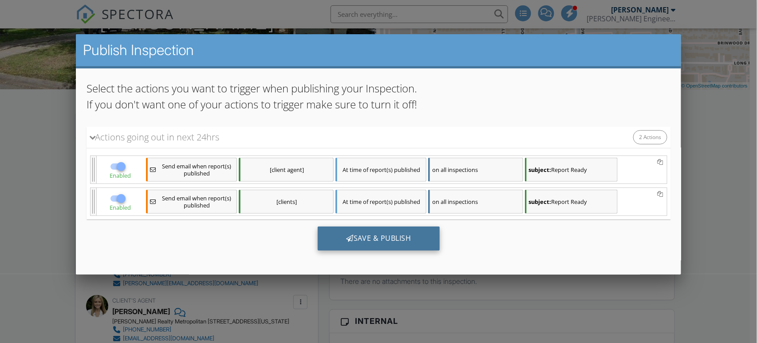
click at [370, 231] on div "Save & Publish" at bounding box center [378, 238] width 122 height 24
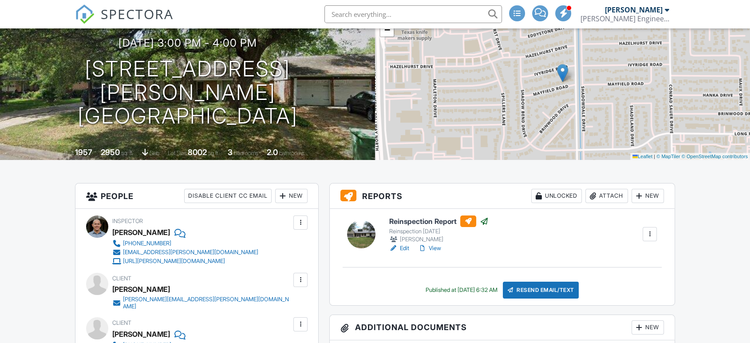
scroll to position [82, 0]
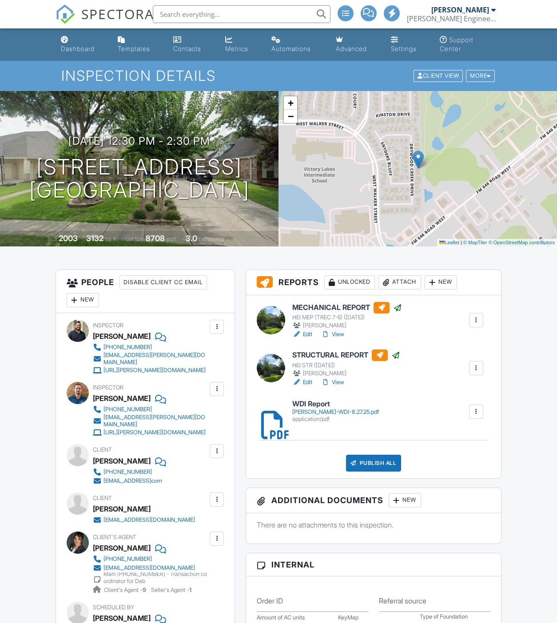
click at [344, 384] on link "View" at bounding box center [332, 382] width 23 height 9
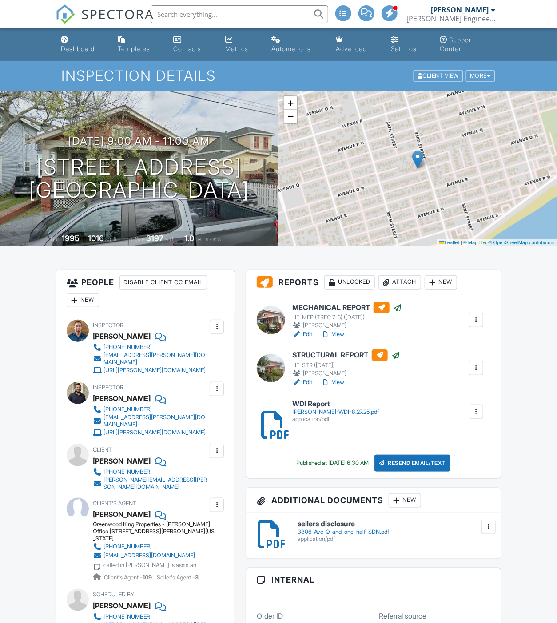
click at [337, 382] on link "View" at bounding box center [332, 382] width 23 height 9
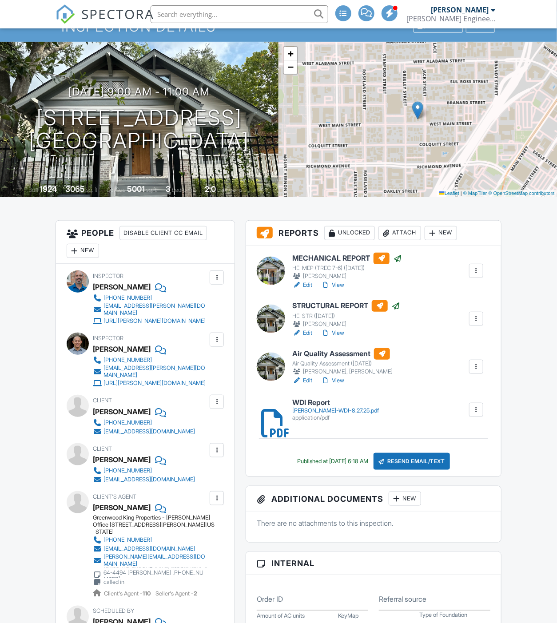
click at [338, 329] on link "View" at bounding box center [332, 333] width 23 height 9
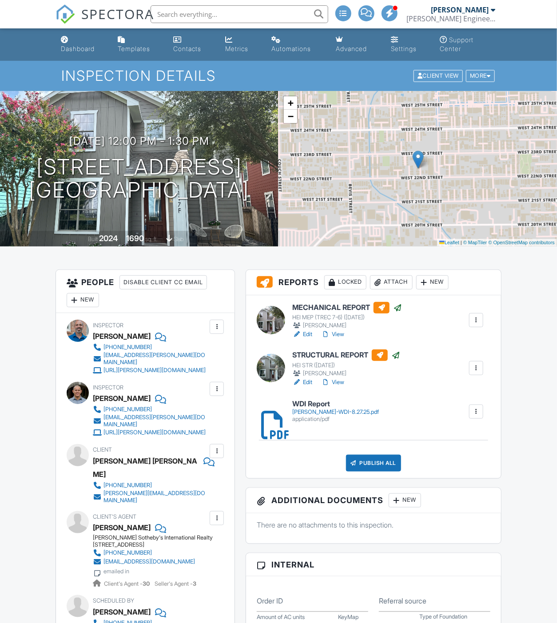
click at [339, 381] on link "View" at bounding box center [332, 382] width 23 height 9
click at [365, 460] on div "Publish All" at bounding box center [373, 463] width 55 height 17
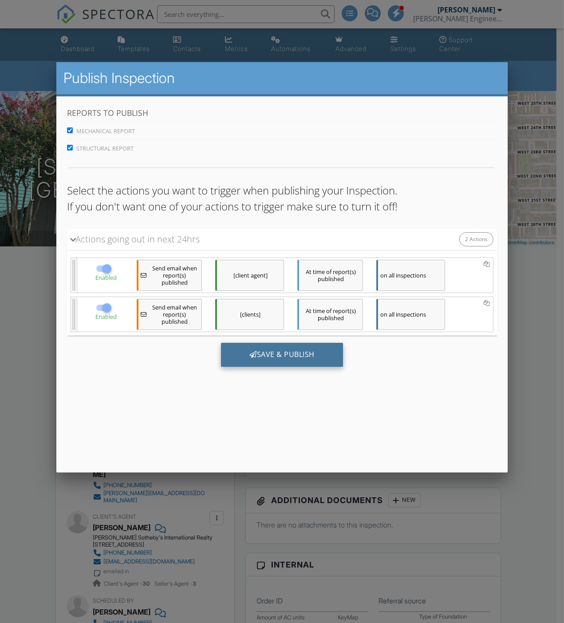
click at [287, 353] on div "Save & Publish" at bounding box center [282, 355] width 122 height 24
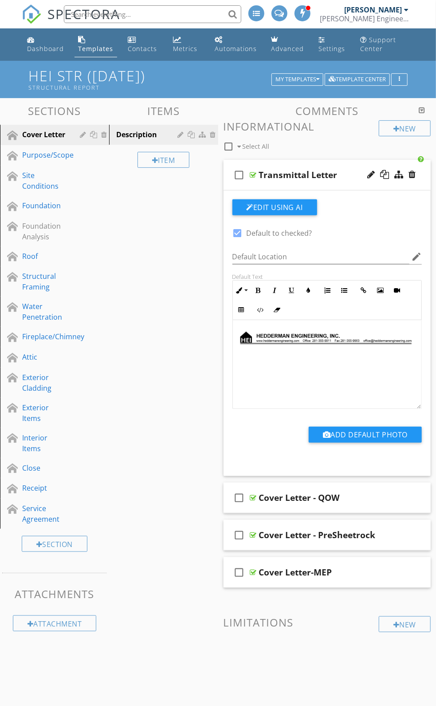
scroll to position [636, 0]
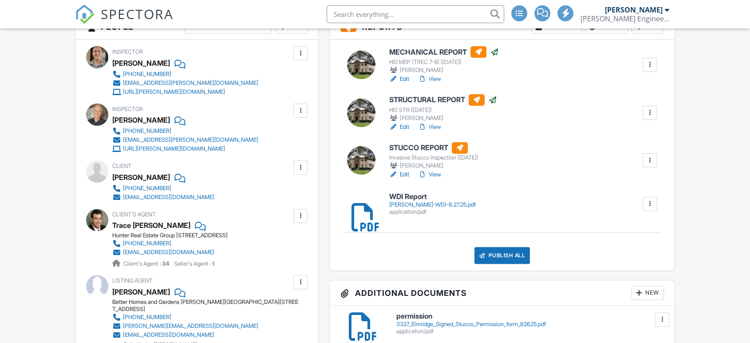
scroll to position [246, 0]
click at [401, 172] on link "Edit" at bounding box center [399, 174] width 20 height 9
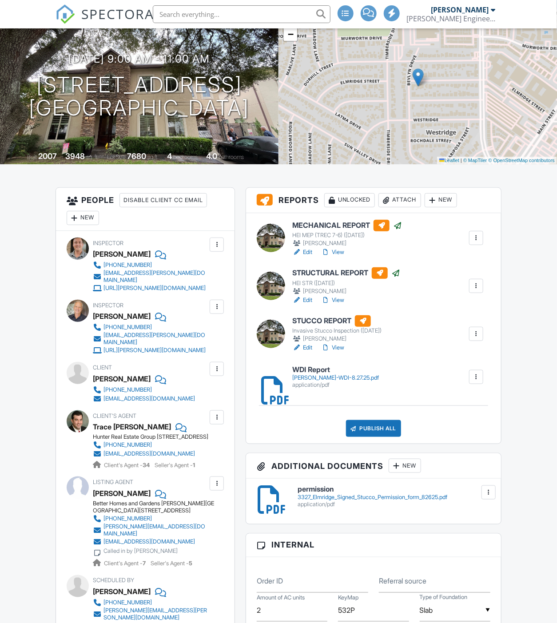
scroll to position [82, 0]
click at [342, 348] on link "View" at bounding box center [332, 347] width 23 height 9
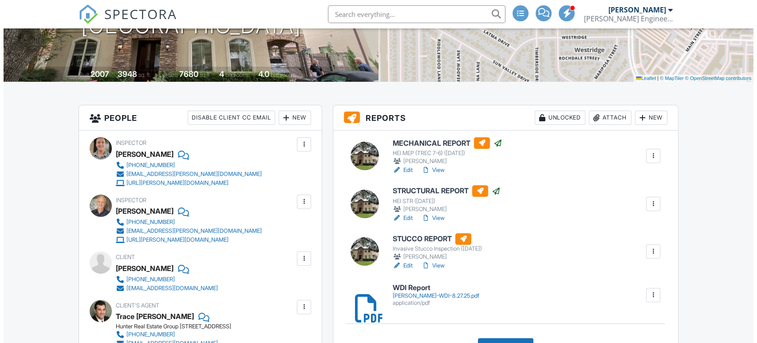
scroll to position [214, 0]
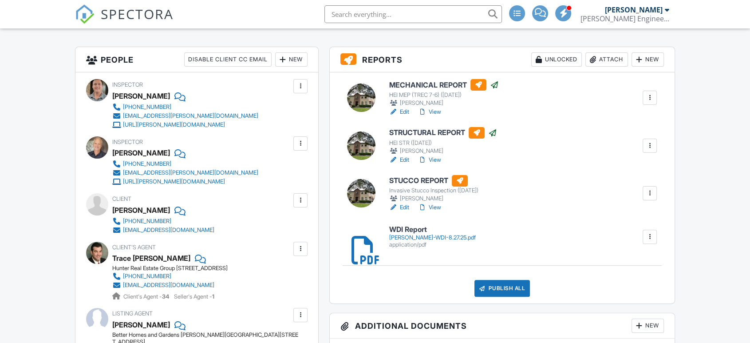
click at [644, 194] on div at bounding box center [650, 193] width 14 height 14
click at [614, 214] on link "Quick Publish" at bounding box center [621, 214] width 66 height 10
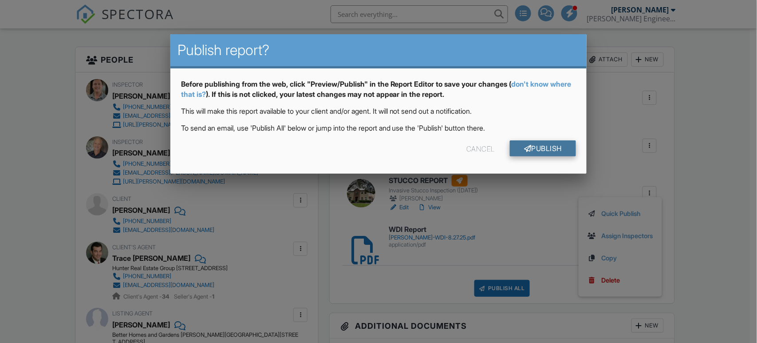
click at [541, 150] on link "Publish" at bounding box center [543, 148] width 66 height 16
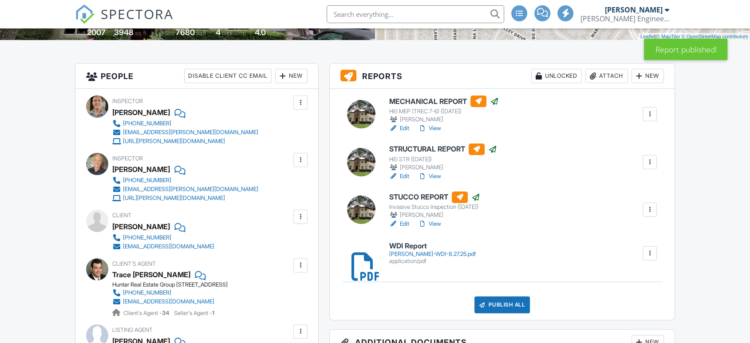
click at [496, 301] on div "Publish All" at bounding box center [502, 304] width 55 height 17
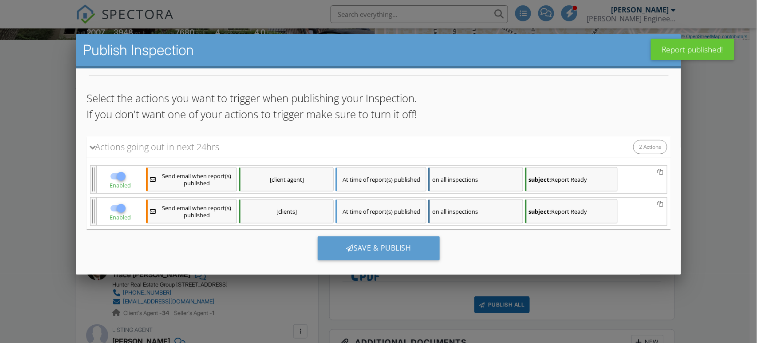
scroll to position [91, 0]
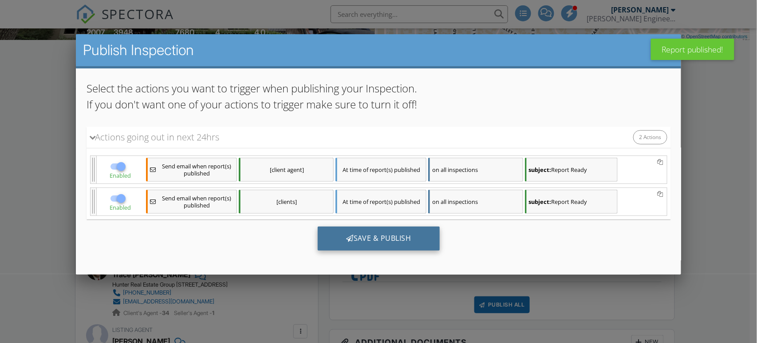
click at [357, 234] on div "Save & Publish" at bounding box center [378, 238] width 122 height 24
